Goal: Information Seeking & Learning: Stay updated

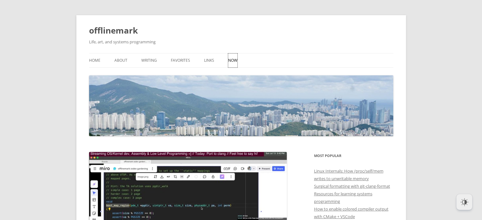
click at [230, 61] on link "Now" at bounding box center [232, 61] width 9 height 14
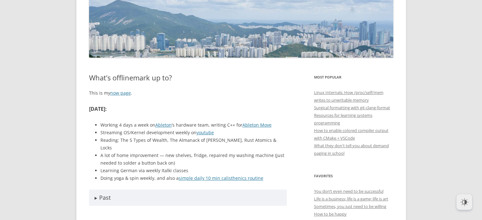
scroll to position [82, 0]
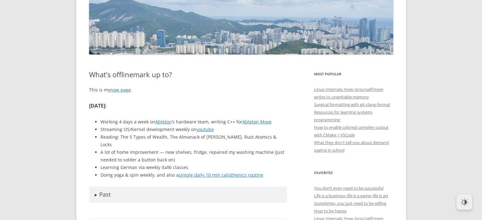
click at [242, 150] on li "A lot of home improvement — new shelves, fridge, repaired my washing machine (j…" at bounding box center [193, 155] width 186 height 15
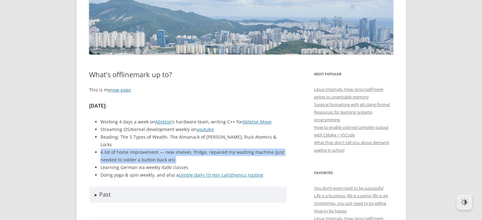
click at [242, 150] on li "A lot of home improvement — new shelves, fridge, repaired my washing machine (j…" at bounding box center [193, 155] width 186 height 15
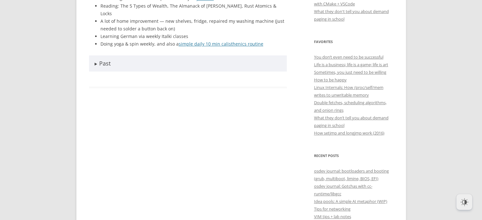
scroll to position [238, 0]
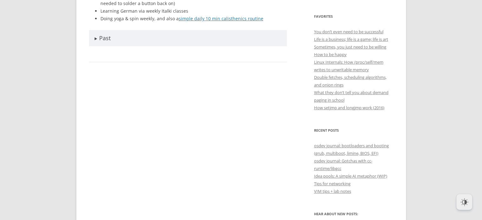
click at [94, 31] on summary "Past" at bounding box center [188, 38] width 198 height 16
